Goal: Transaction & Acquisition: Purchase product/service

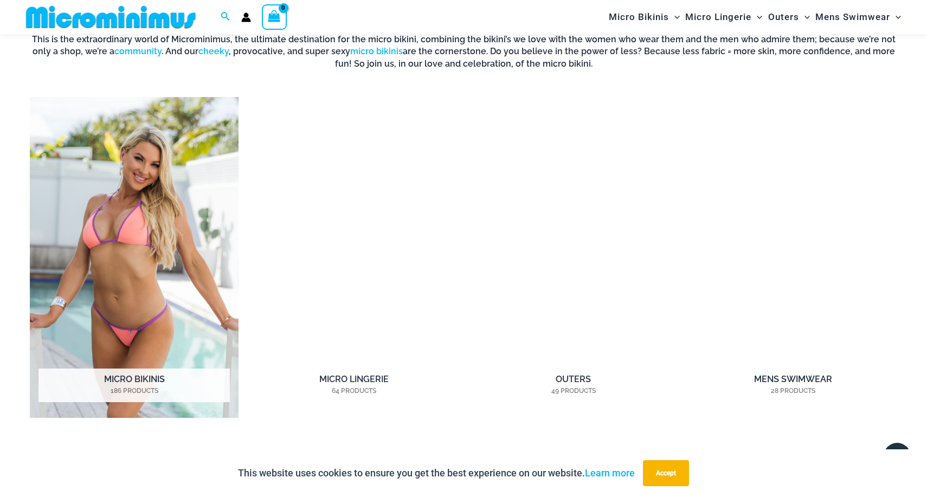
scroll to position [862, 0]
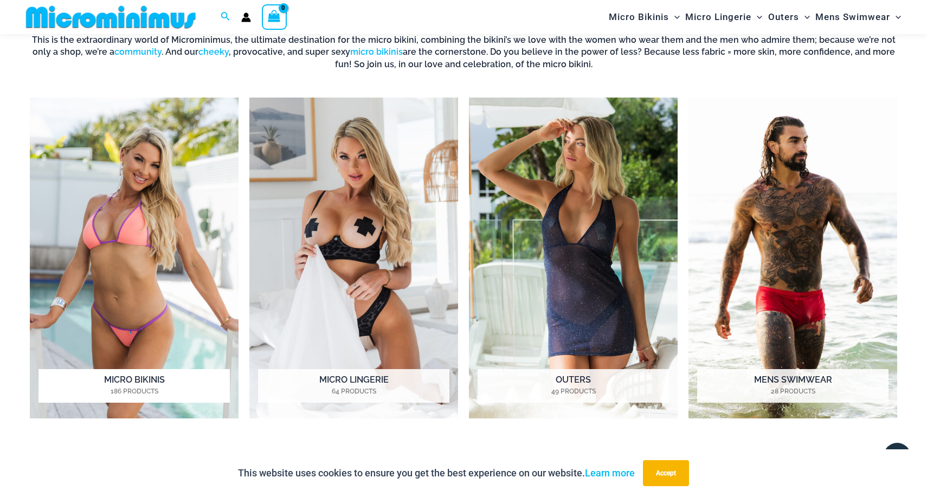
click at [167, 263] on img "Visit product category Micro Bikinis" at bounding box center [134, 258] width 209 height 321
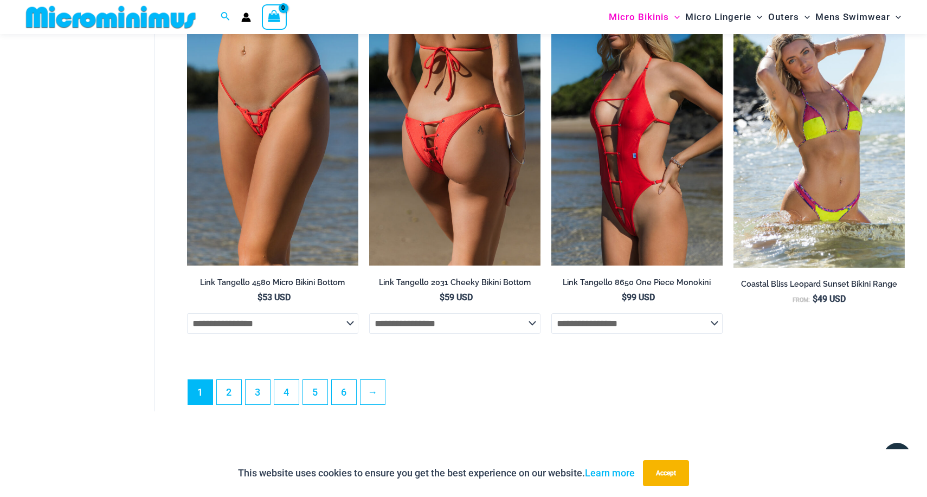
scroll to position [2871, 0]
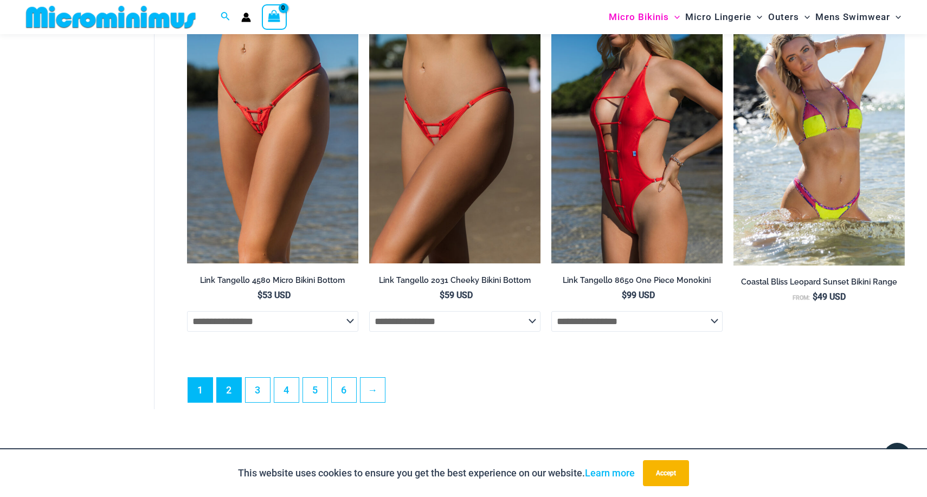
click at [235, 393] on link "2" at bounding box center [229, 390] width 24 height 24
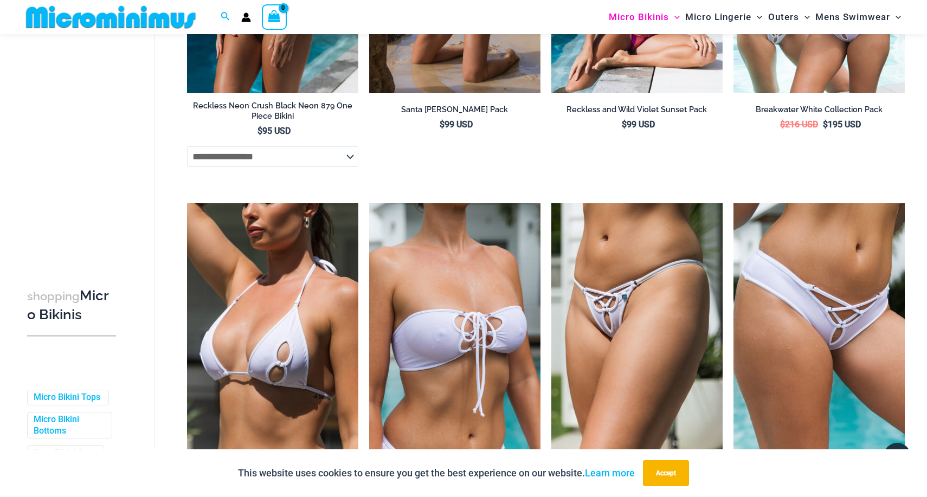
scroll to position [2122, 0]
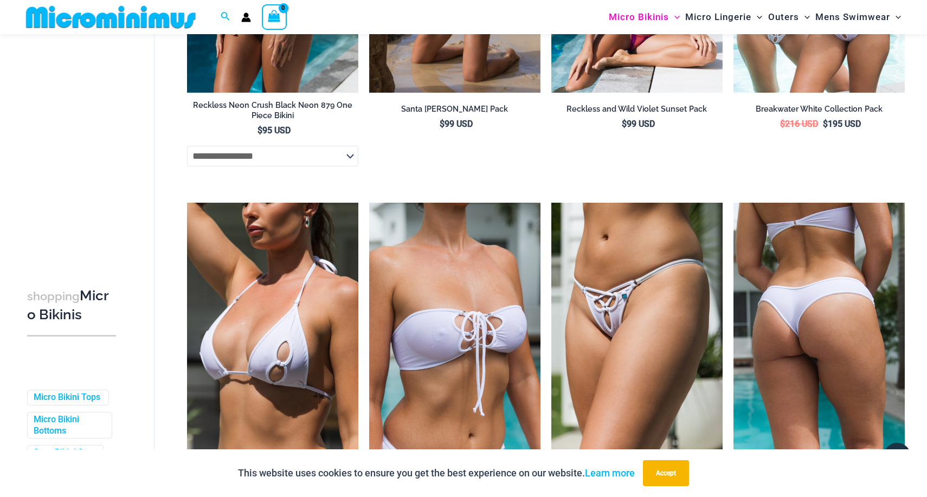
click at [828, 286] on img at bounding box center [819, 331] width 171 height 257
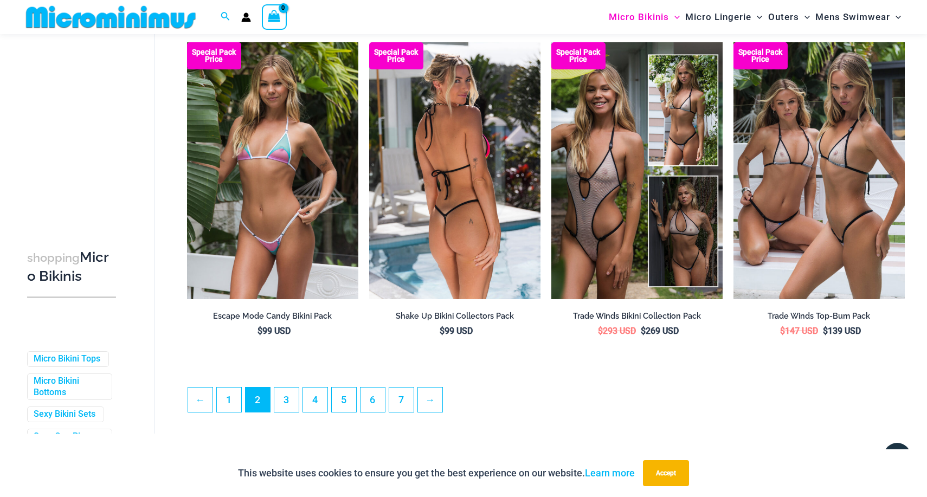
scroll to position [2653, 0]
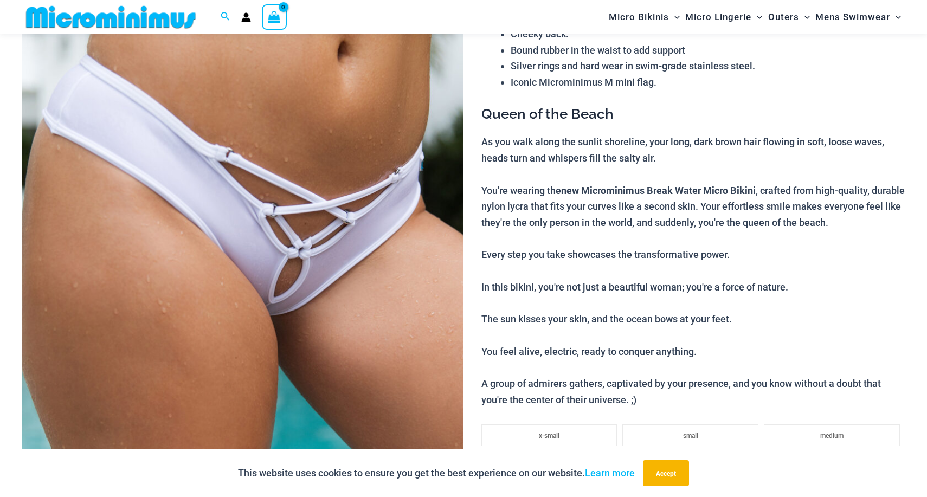
scroll to position [169, 0]
